Goal: Information Seeking & Learning: Find specific fact

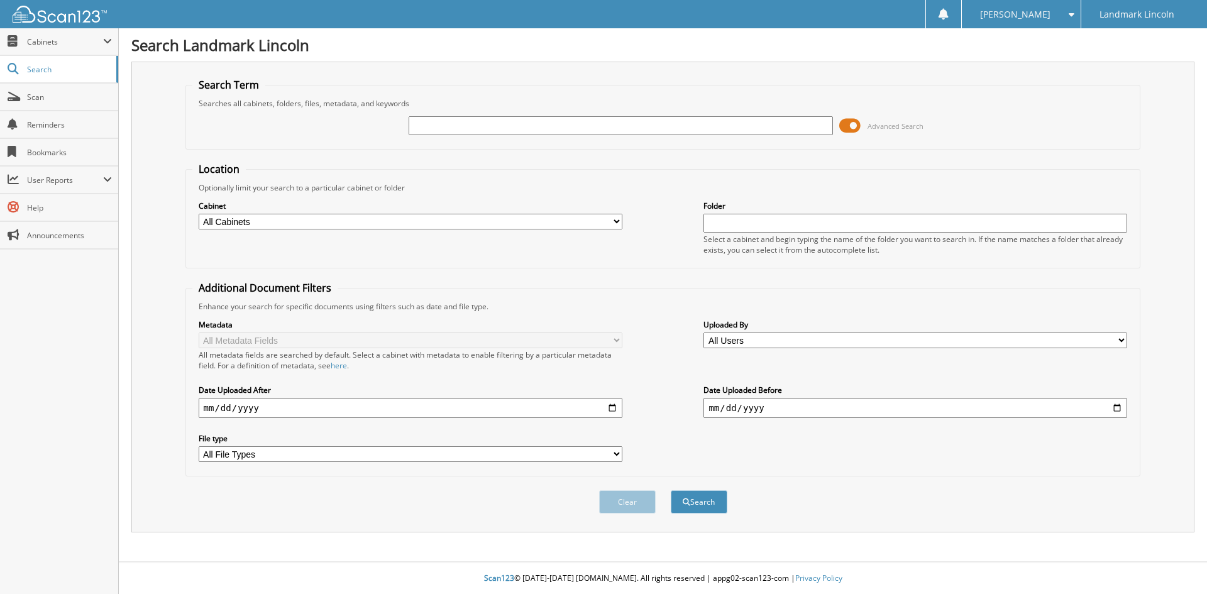
click at [600, 131] on input "text" at bounding box center [621, 125] width 424 height 19
type input "325773"
click at [671, 490] on button "Search" at bounding box center [699, 501] width 57 height 23
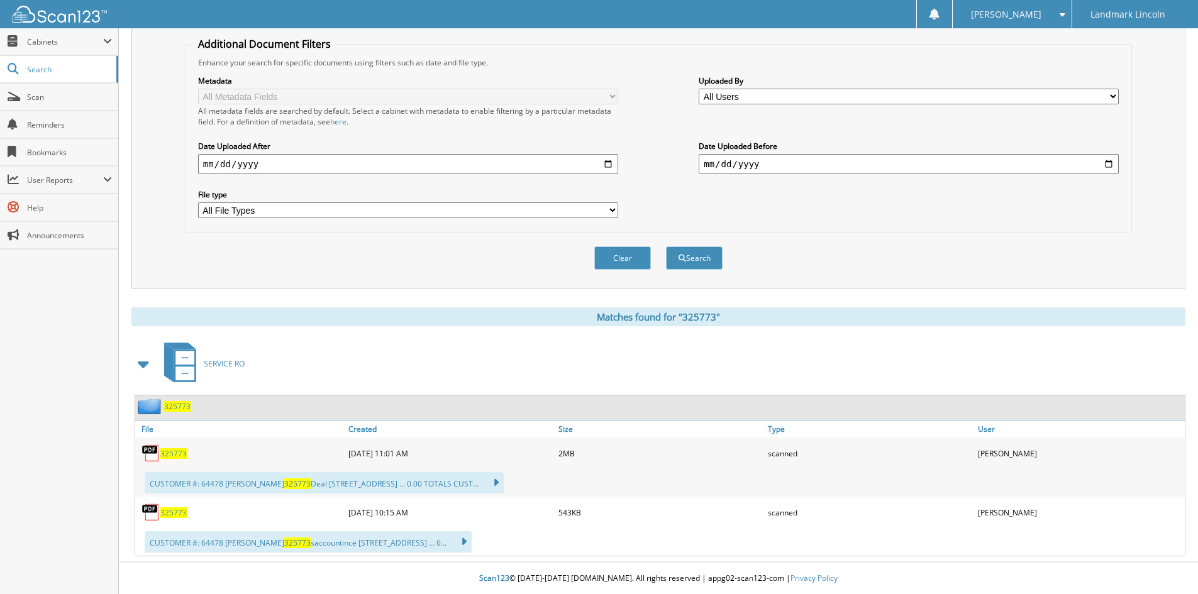
scroll to position [245, 0]
click at [165, 456] on span "325773" at bounding box center [173, 453] width 26 height 11
